Goal: Check status

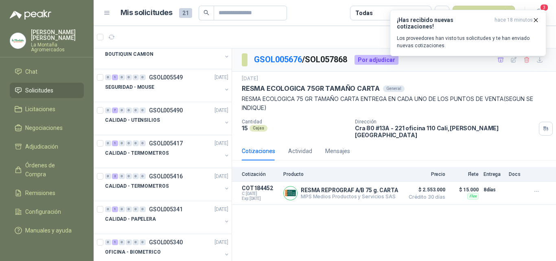
scroll to position [291, 0]
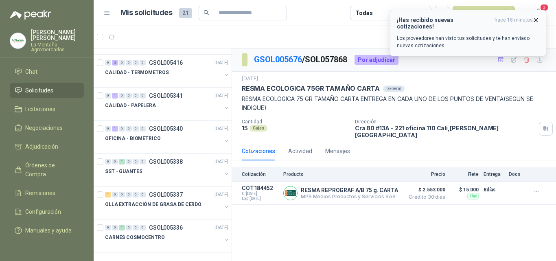
click at [427, 35] on p "Los proveedores han visto tus solicitudes y te han enviado nuevas cotizaciones." at bounding box center [468, 42] width 142 height 15
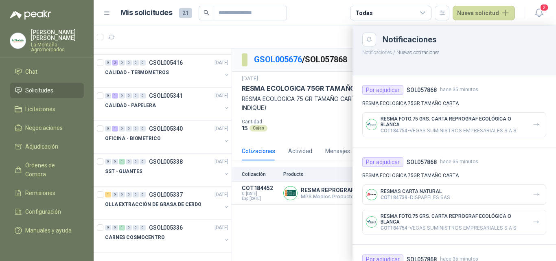
drag, startPoint x: 547, startPoint y: 13, endPoint x: 513, endPoint y: 12, distance: 33.8
click at [546, 13] on header "Mis solicitudes 21 Todas Nueva solicitud 2" at bounding box center [325, 13] width 462 height 26
click at [539, 11] on icon "button" at bounding box center [539, 13] width 10 height 10
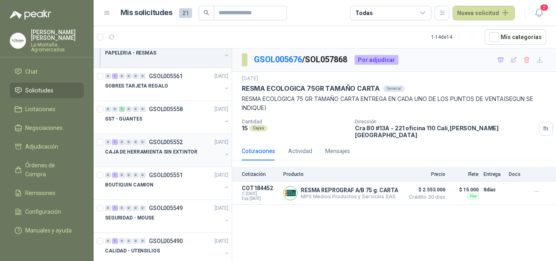
scroll to position [0, 0]
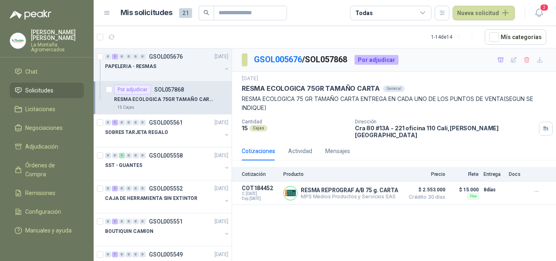
click at [140, 101] on p "RESMA ECOLOGICA 75GR TAMAÑO CARTA" at bounding box center [164, 100] width 101 height 8
click at [148, 69] on p "PAPELERIA - RESMAS" at bounding box center [130, 67] width 51 height 8
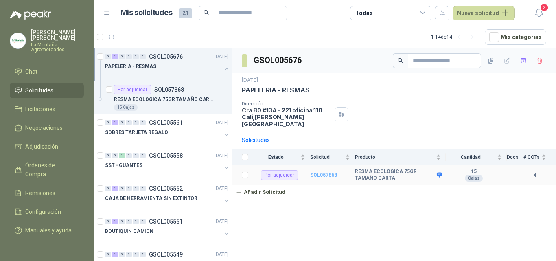
click at [322, 172] on b "SOL057868" at bounding box center [323, 175] width 27 height 6
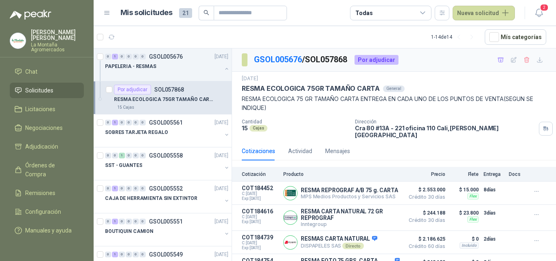
scroll to position [23, 0]
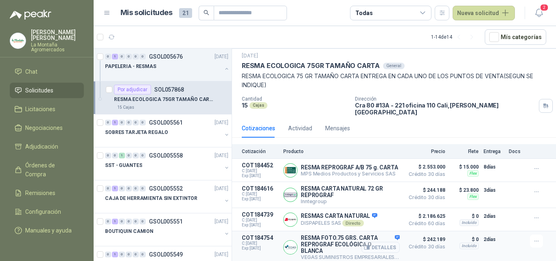
click at [373, 243] on button "Detalles" at bounding box center [380, 247] width 38 height 11
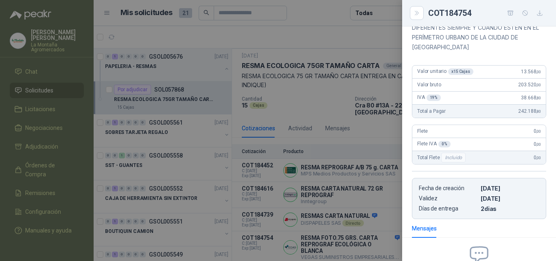
scroll to position [66, 0]
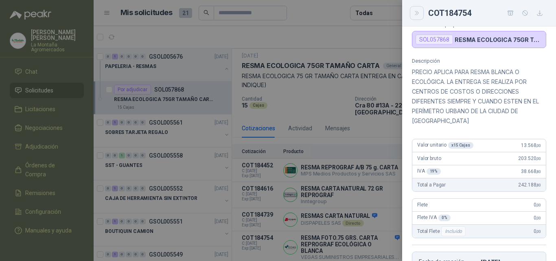
click at [419, 15] on icon "Close" at bounding box center [417, 13] width 7 height 7
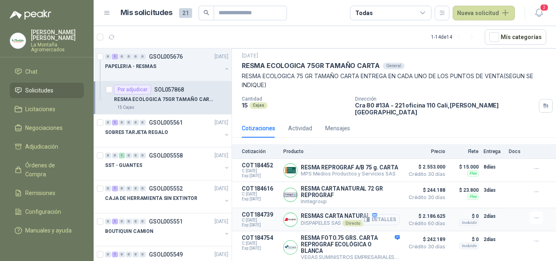
click at [369, 221] on button "Detalles" at bounding box center [380, 219] width 38 height 11
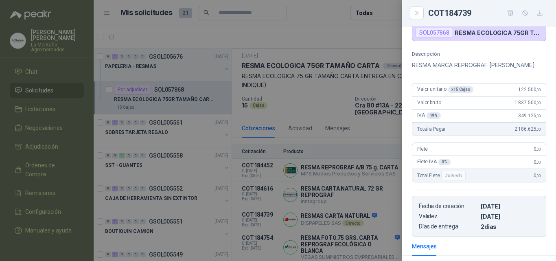
scroll to position [0, 0]
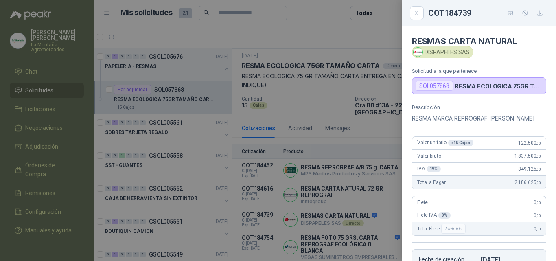
click at [424, 14] on div "COT184739" at bounding box center [479, 13] width 134 height 13
click at [422, 14] on button "Close" at bounding box center [417, 13] width 14 height 14
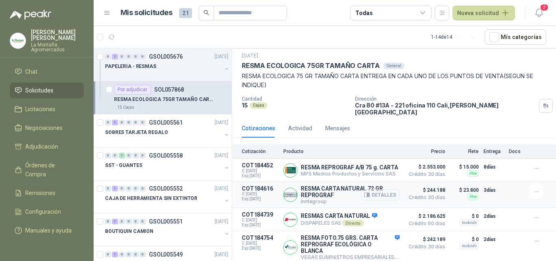
click at [364, 194] on icon "button" at bounding box center [366, 195] width 5 height 4
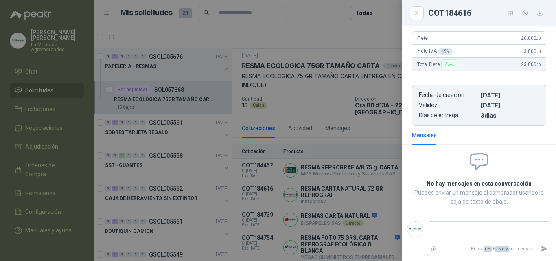
scroll to position [26, 0]
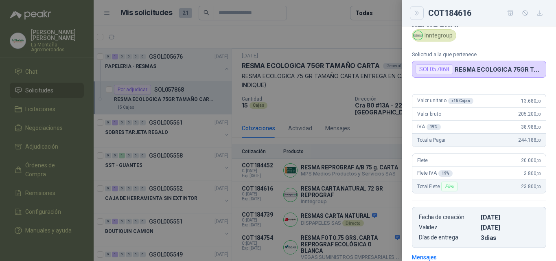
click at [422, 14] on button "Close" at bounding box center [417, 13] width 14 height 14
